Goal: Information Seeking & Learning: Learn about a topic

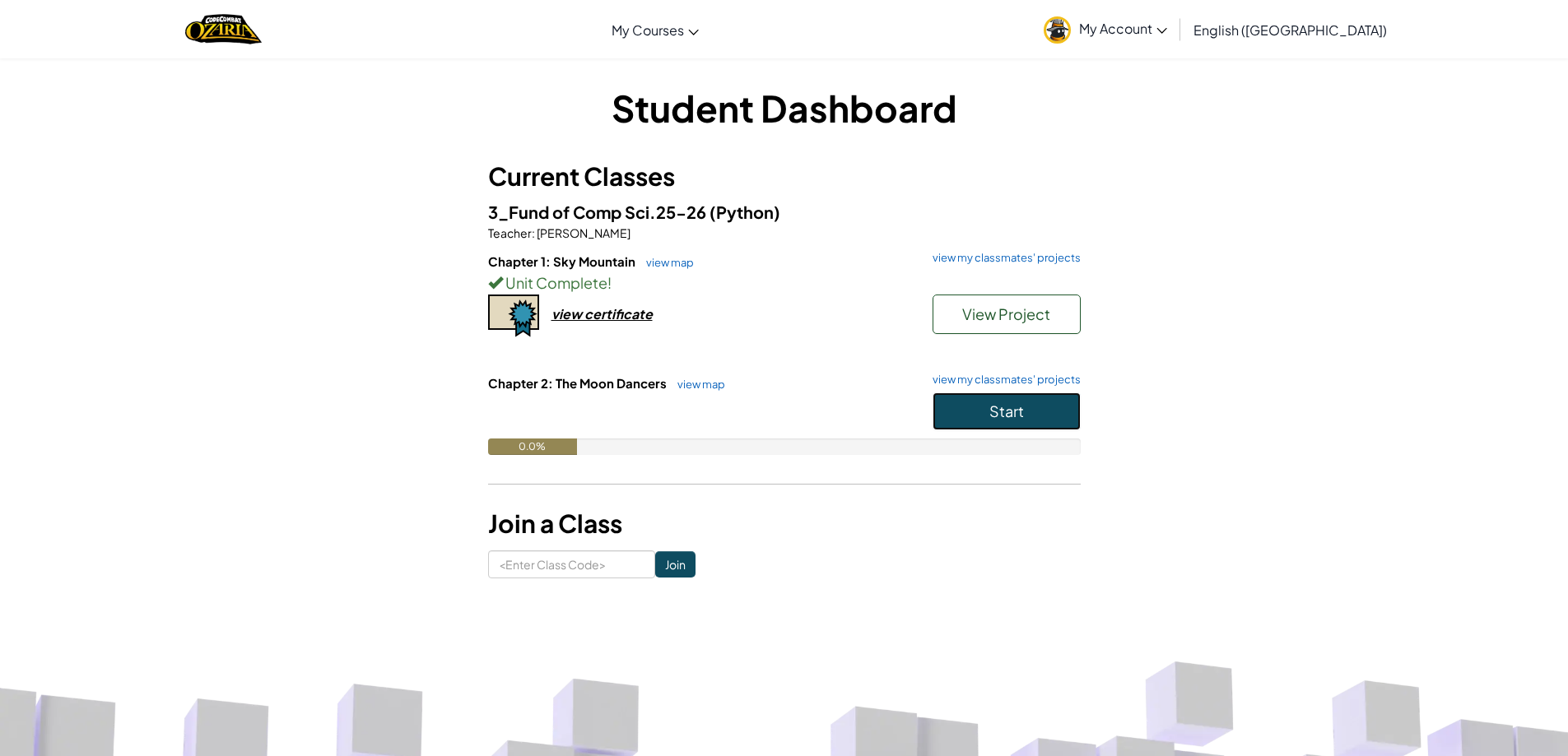
click at [1028, 407] on button "Start" at bounding box center [1007, 412] width 148 height 38
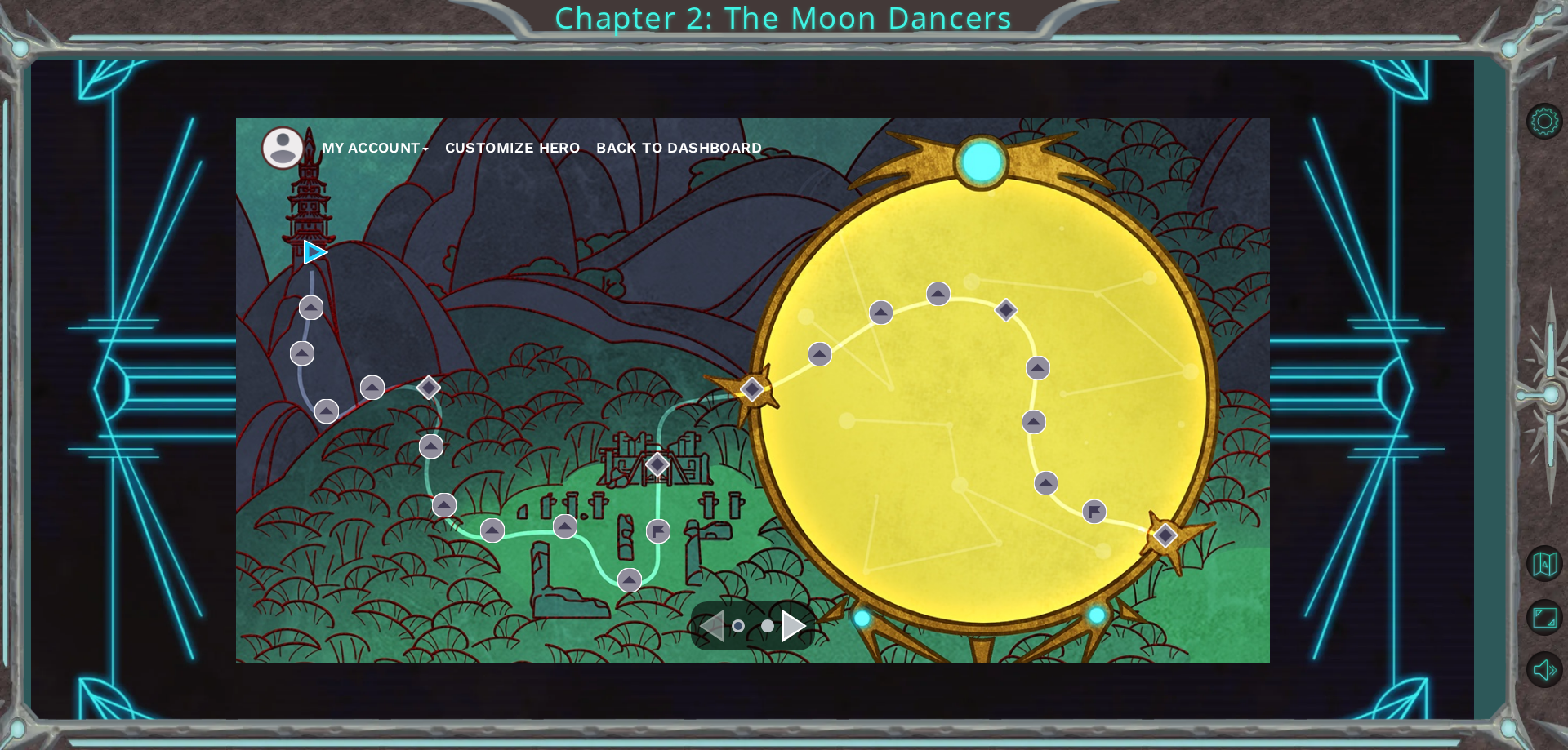
click at [286, 138] on img at bounding box center [282, 148] width 45 height 45
click at [721, 634] on div "Navigate to the previous page" at bounding box center [711, 626] width 24 height 33
click at [788, 618] on div "Navigate to the next page" at bounding box center [794, 626] width 24 height 33
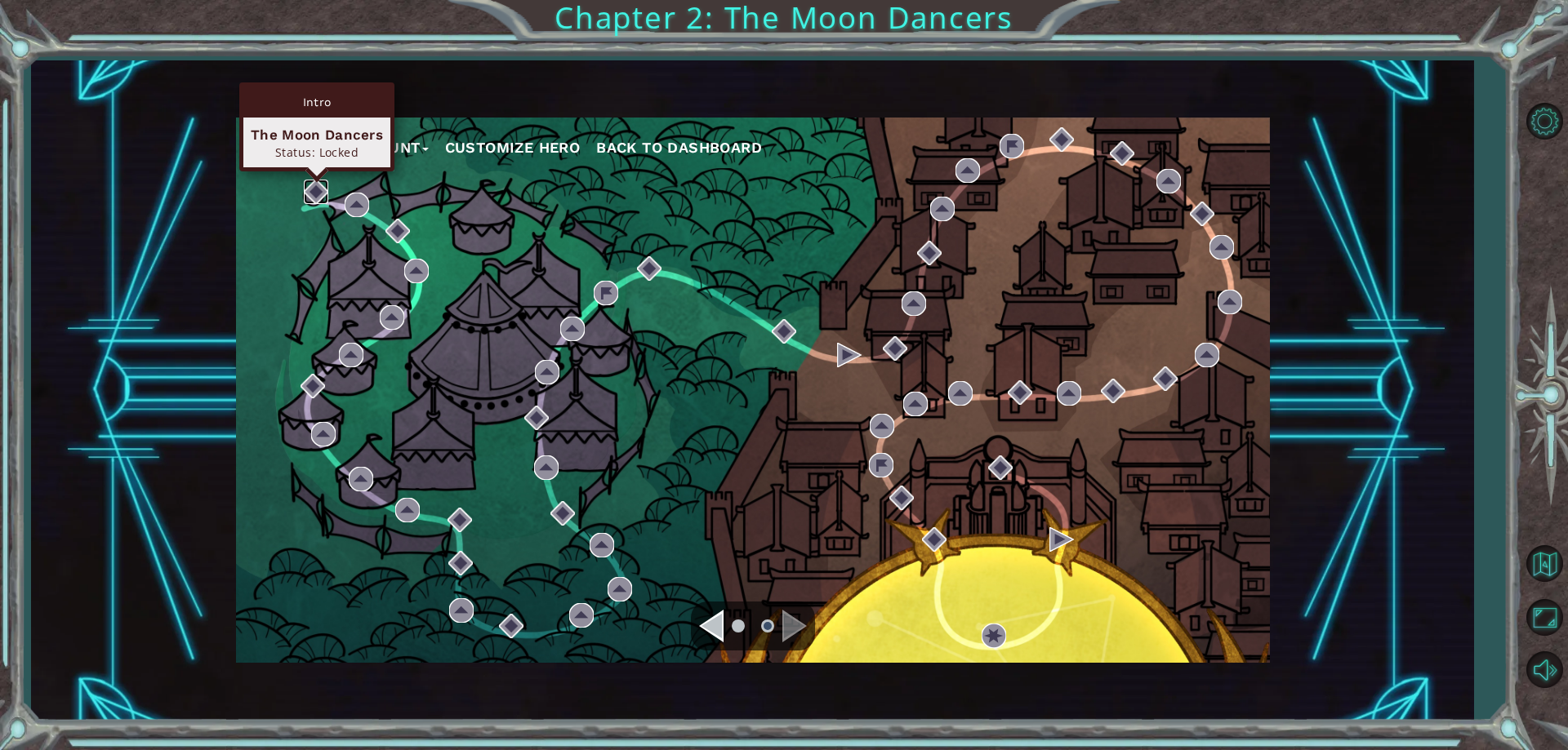
click at [319, 192] on img at bounding box center [316, 191] width 24 height 24
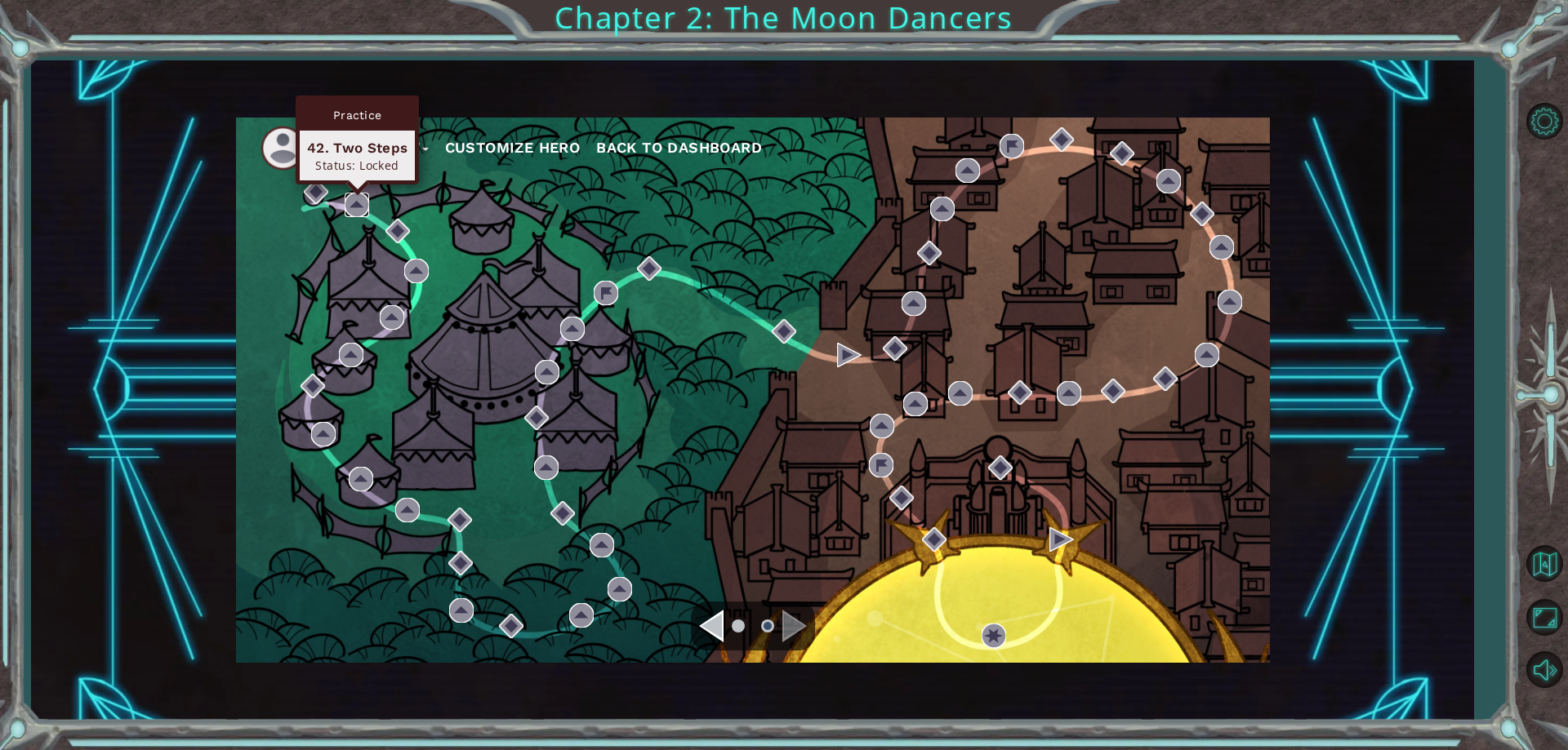
click at [357, 205] on img at bounding box center [356, 205] width 24 height 24
click at [726, 631] on ul at bounding box center [753, 626] width 59 height 33
click at [720, 624] on div "Navigate to the previous page" at bounding box center [711, 626] width 24 height 33
